Goal: Task Accomplishment & Management: Use online tool/utility

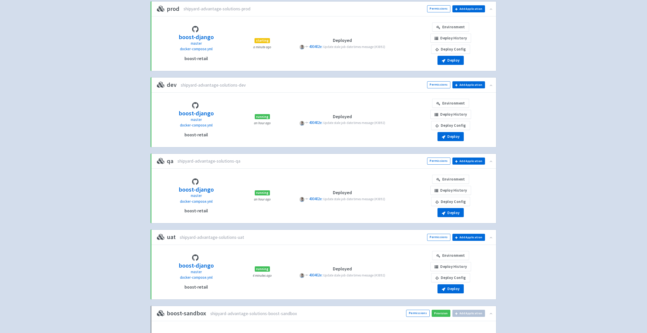
scroll to position [52, 0]
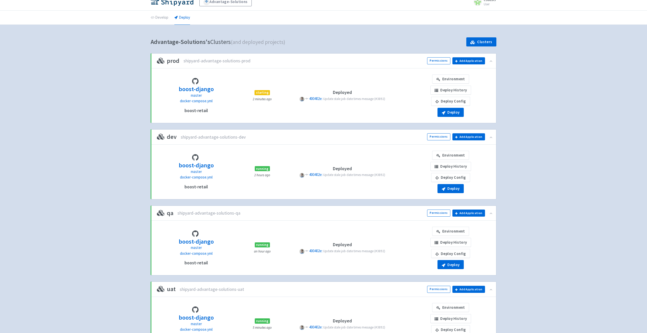
scroll to position [9, 0]
